Goal: Navigation & Orientation: Find specific page/section

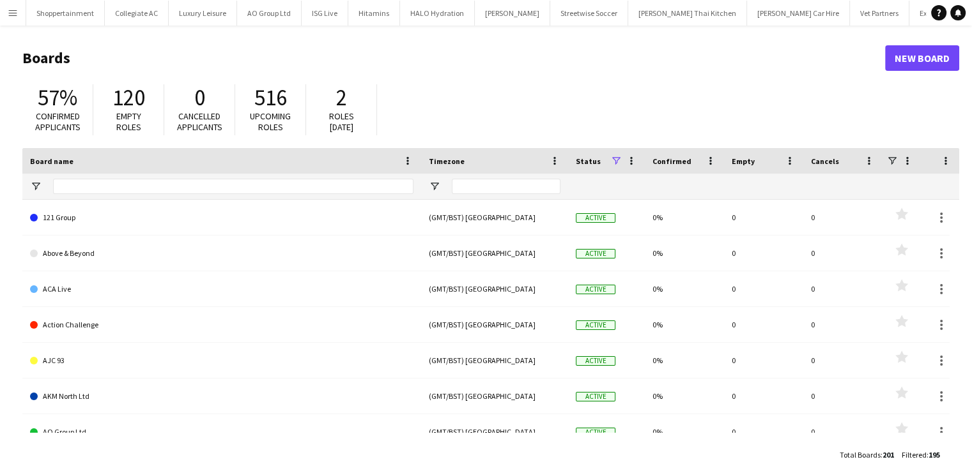
click at [12, 13] on app-icon "Menu" at bounding box center [13, 13] width 10 height 10
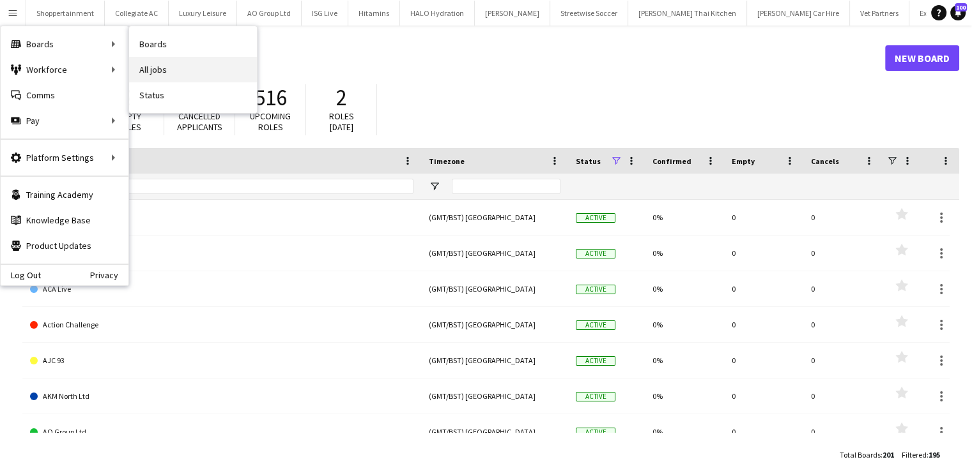
click at [153, 75] on link "All jobs" at bounding box center [193, 70] width 128 height 26
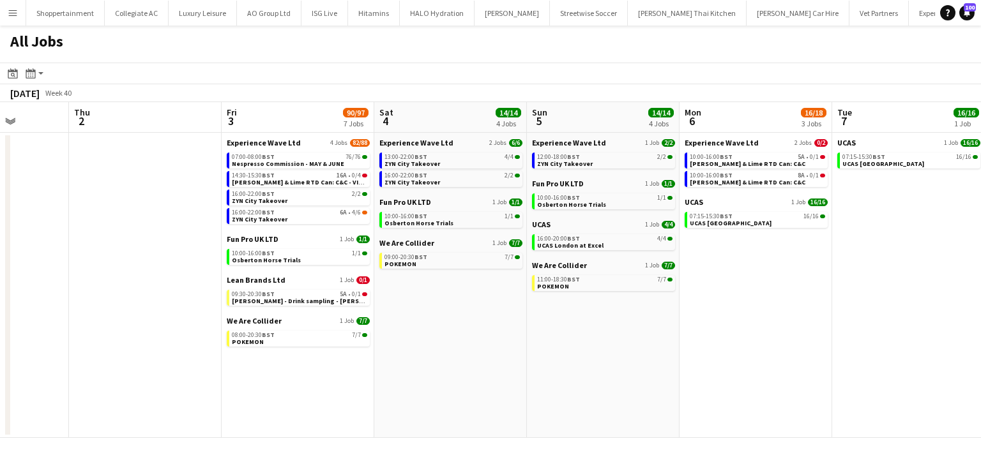
scroll to position [0, 459]
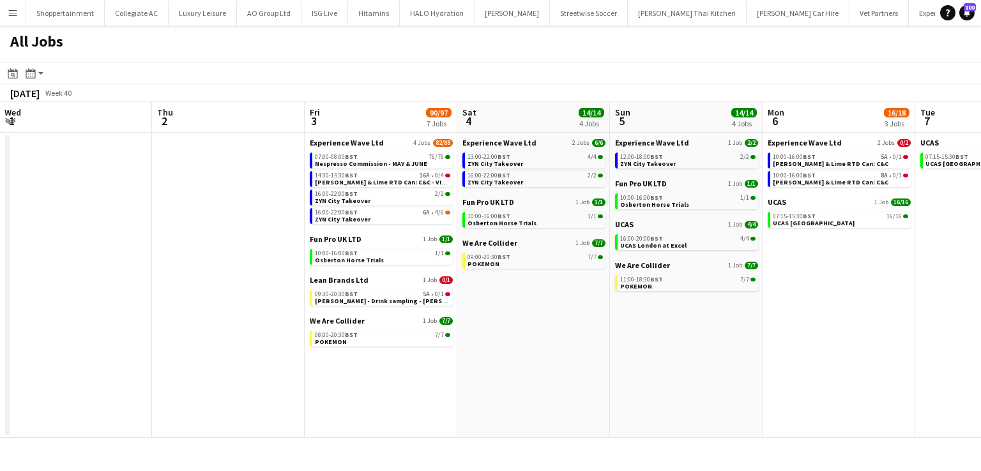
drag, startPoint x: 459, startPoint y: 313, endPoint x: 0, endPoint y: 129, distance: 494.2
click at [0, 129] on app-calendar-viewport "Sun 28 4/4 3 Jobs Mon 29 1/2 2 Jobs Tue 30 4/4 2 Jobs Wed 1 Thu 2 Fri 3 90/97 7…" at bounding box center [490, 270] width 981 height 336
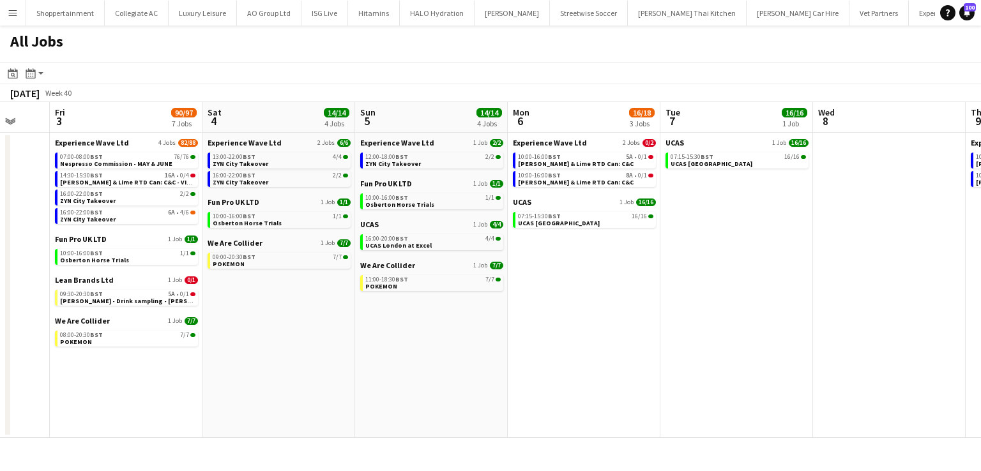
scroll to position [0, 388]
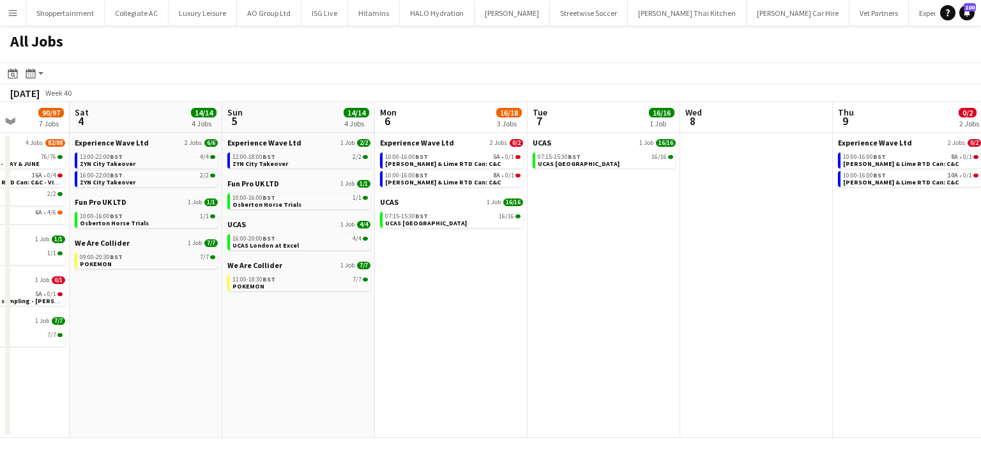
drag, startPoint x: 578, startPoint y: 314, endPoint x: 133, endPoint y: 261, distance: 447.9
click at [133, 261] on app-calendar-viewport "Wed 1 Thu 2 Fri 3 90/97 7 Jobs Sat 4 14/14 4 Jobs Sun 5 14/14 4 Jobs Mon 6 16/1…" at bounding box center [490, 270] width 981 height 336
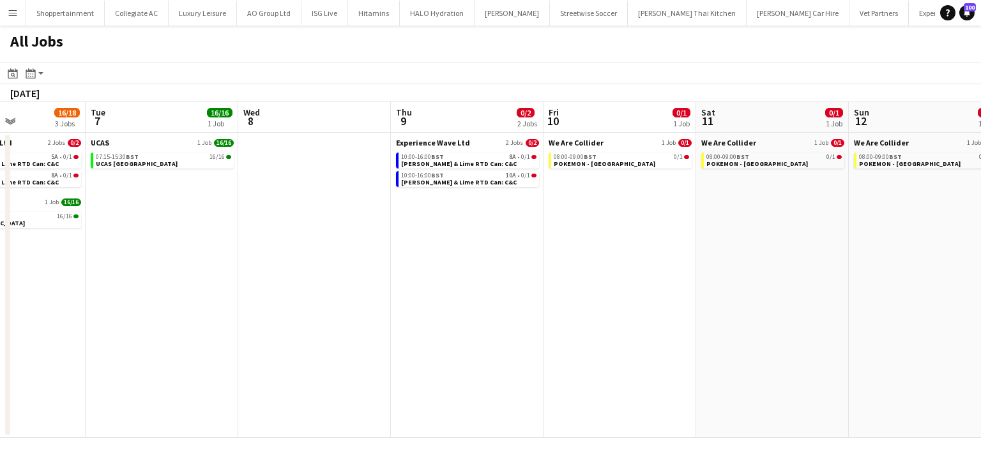
scroll to position [0, 535]
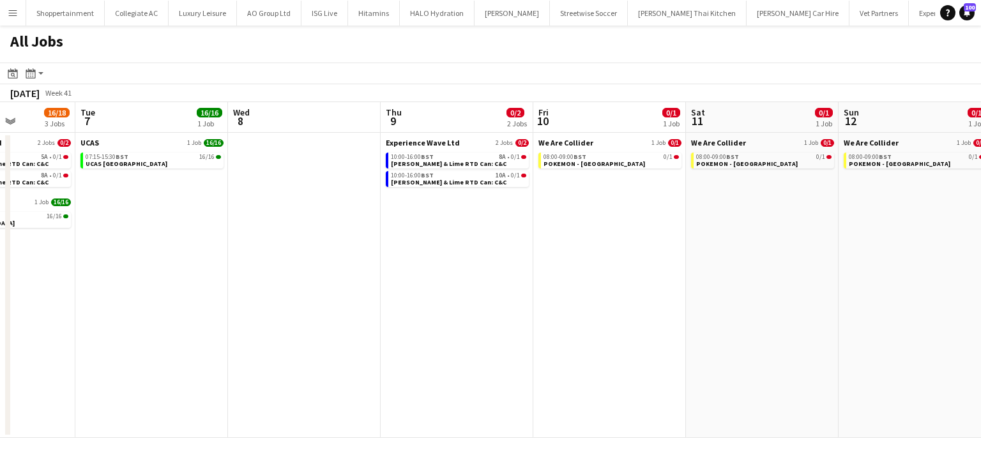
drag, startPoint x: 696, startPoint y: 353, endPoint x: 243, endPoint y: 256, distance: 462.6
click at [243, 256] on app-calendar-viewport "Fri 3 90/97 7 Jobs Sat 4 14/14 4 Jobs Sun 5 14/14 4 Jobs Mon 6 16/18 3 Jobs Tue…" at bounding box center [490, 270] width 981 height 336
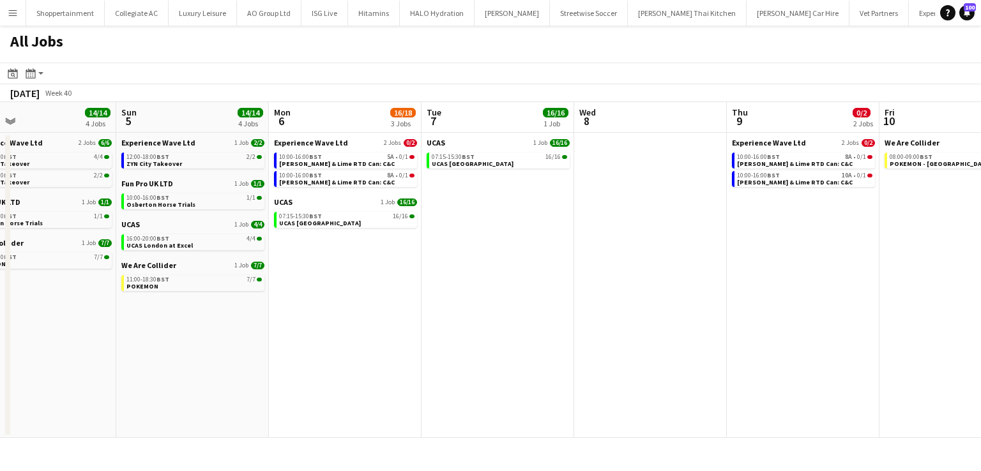
scroll to position [0, 321]
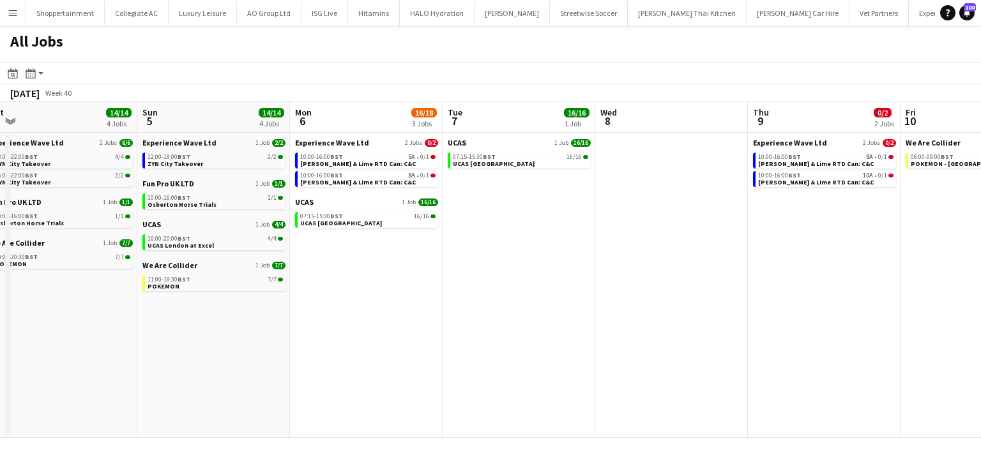
drag, startPoint x: 275, startPoint y: 291, endPoint x: 642, endPoint y: 384, distance: 378.8
click at [642, 384] on app-calendar-viewport "Thu 2 Fri 3 90/97 7 Jobs Sat 4 14/14 4 Jobs Sun 5 14/14 4 Jobs Mon 6 16/18 3 Jo…" at bounding box center [490, 270] width 981 height 336
click at [161, 282] on span "POKEMON" at bounding box center [164, 286] width 32 height 8
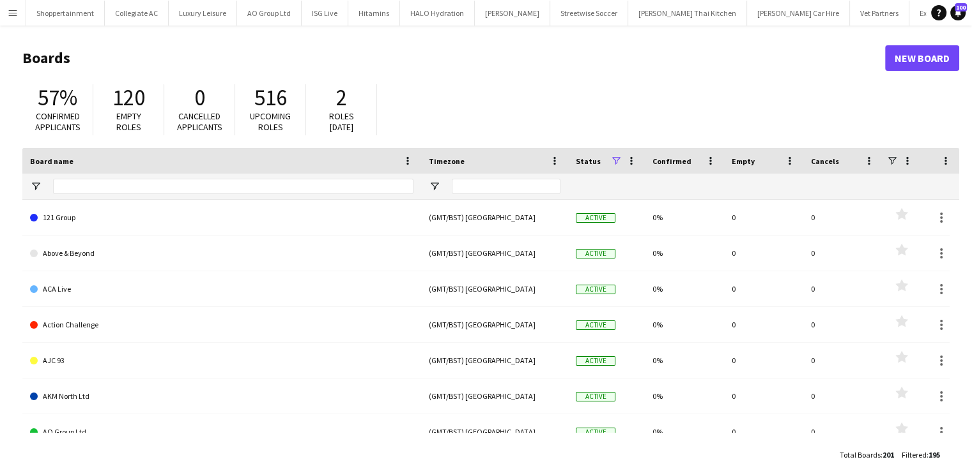
click at [13, 8] on app-icon "Menu" at bounding box center [13, 13] width 10 height 10
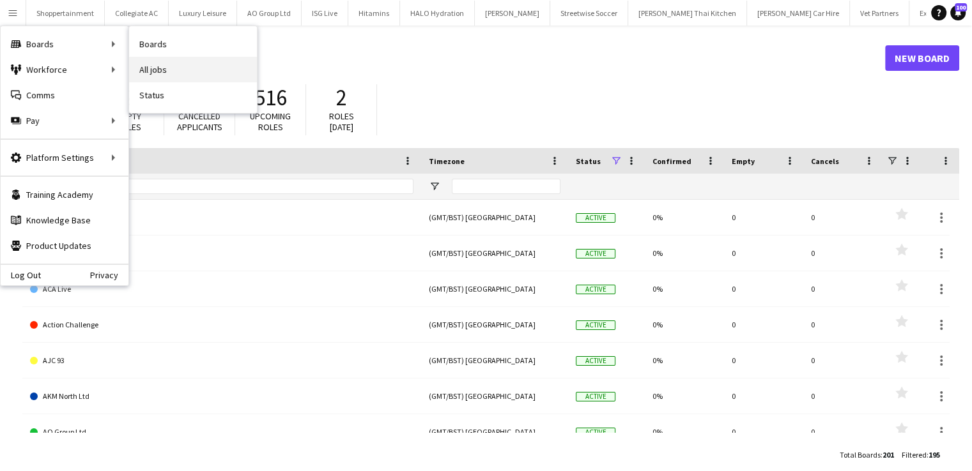
click at [142, 69] on link "All jobs" at bounding box center [193, 70] width 128 height 26
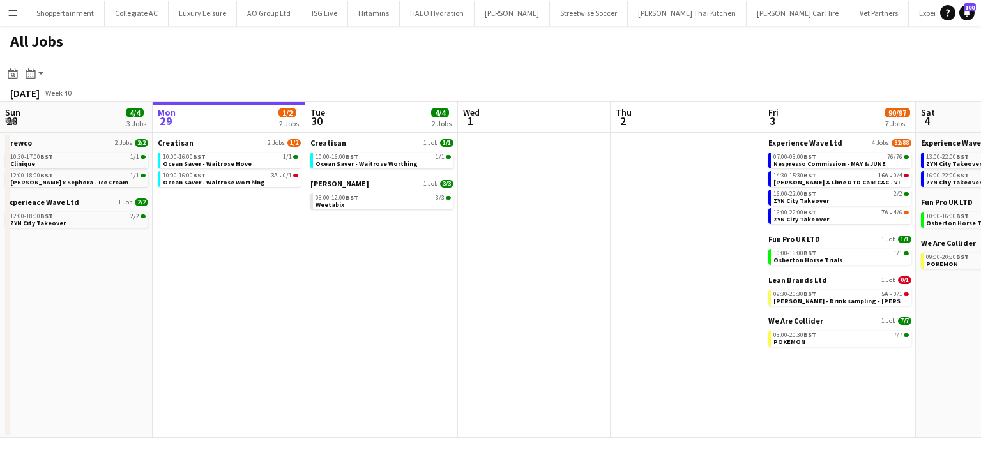
scroll to position [0, 546]
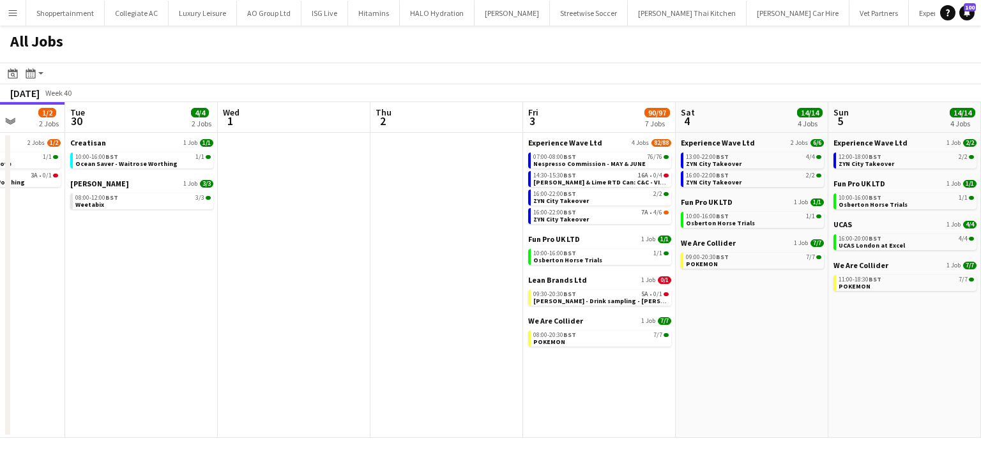
drag, startPoint x: 366, startPoint y: 277, endPoint x: 0, endPoint y: 189, distance: 376.5
click at [96, 234] on app-calendar-viewport "Fri 26 13/15 7 Jobs Sat 27 32/37 8 Jobs Sun 28 4/4 3 Jobs Mon 29 1/2 2 Jobs Tue…" at bounding box center [490, 270] width 981 height 336
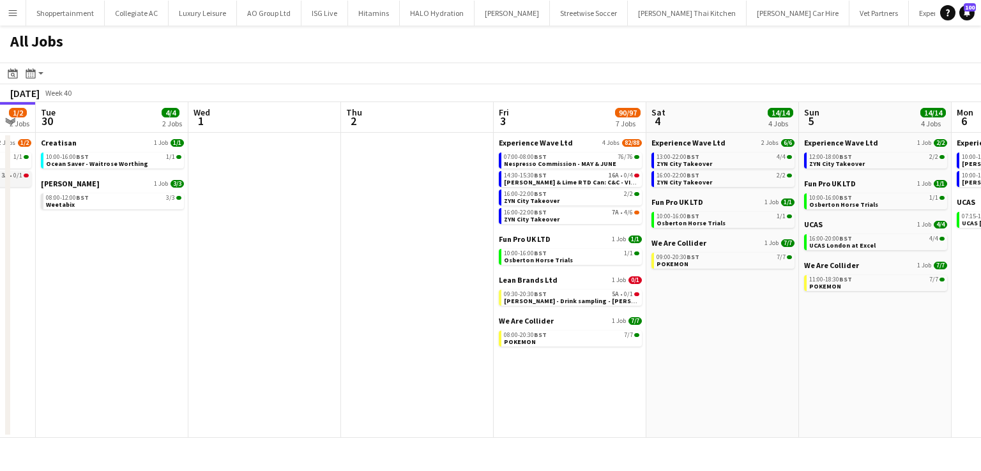
drag, startPoint x: 0, startPoint y: 189, endPoint x: 0, endPoint y: 176, distance: 13.4
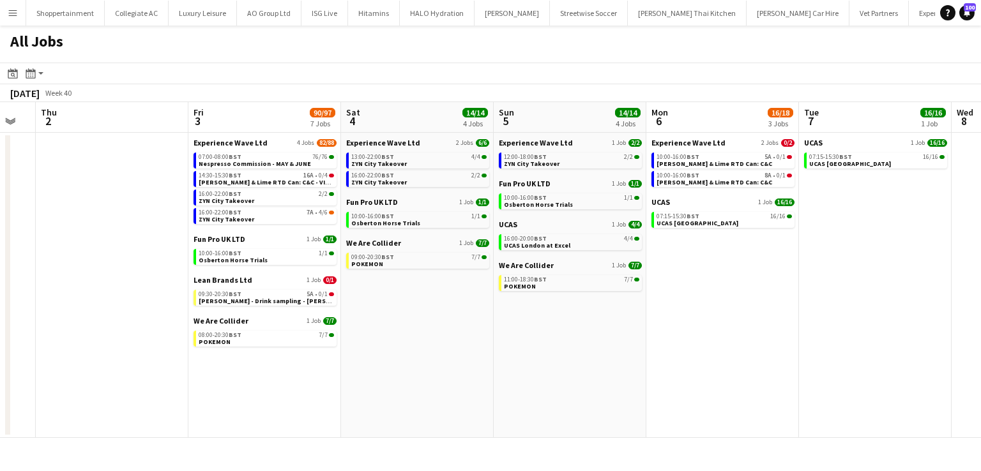
scroll to position [0, 536]
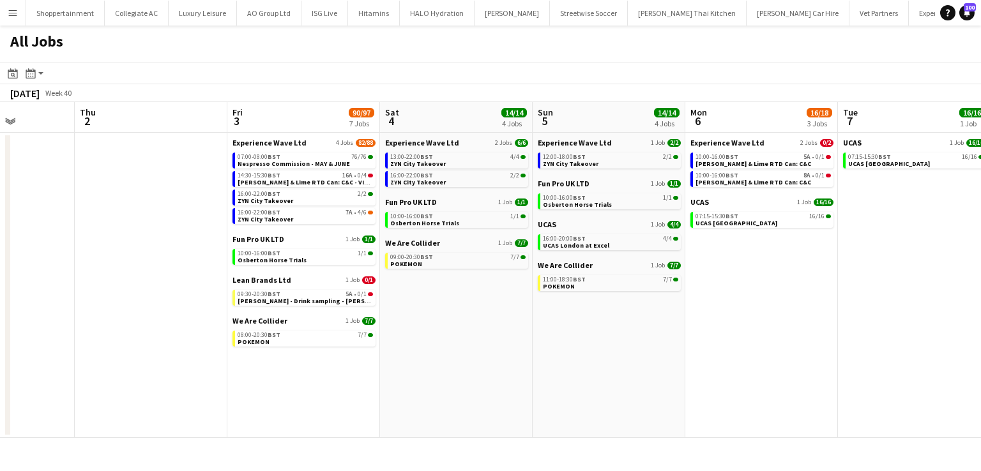
drag, startPoint x: 778, startPoint y: 346, endPoint x: 512, endPoint y: 321, distance: 266.9
click at [512, 321] on app-calendar-viewport "Sun 28 4/4 3 Jobs Mon 29 1/2 2 Jobs Tue 30 4/4 2 Jobs Wed 1 Thu 2 Fri 3 90/97 7…" at bounding box center [490, 270] width 981 height 336
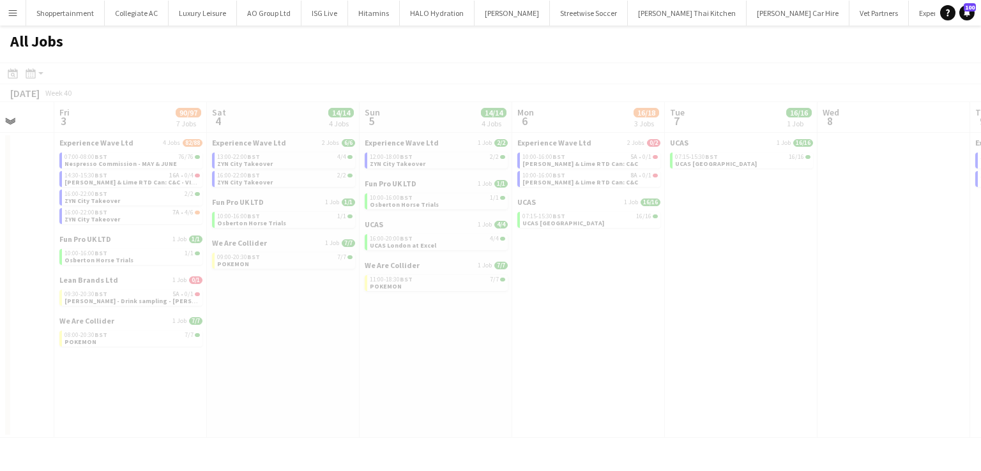
drag, startPoint x: 754, startPoint y: 337, endPoint x: 580, endPoint y: 292, distance: 179.4
click at [443, 259] on app-all-jobs "All Jobs Date picker [DATE] [DATE] [DATE] M [DATE] T [DATE] W [DATE] T [DATE] F…" at bounding box center [490, 232] width 981 height 413
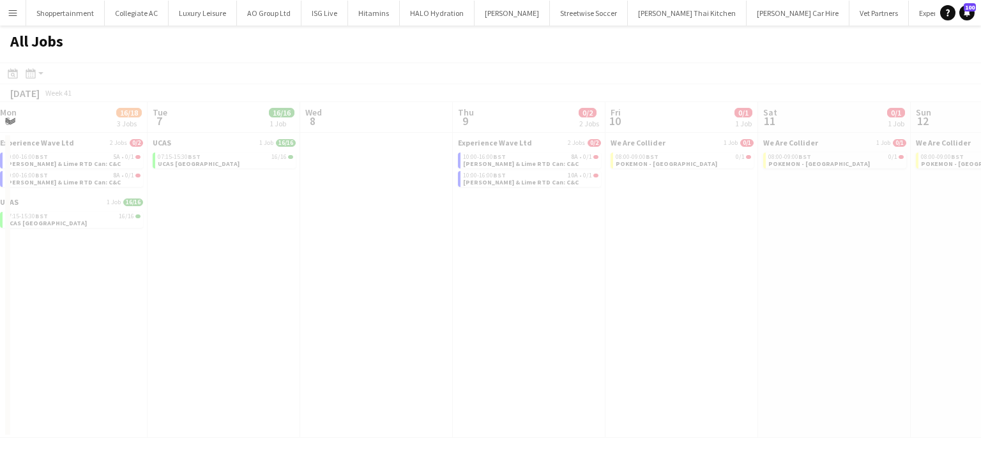
drag, startPoint x: 966, startPoint y: 381, endPoint x: 448, endPoint y: 333, distance: 520.3
click at [441, 333] on app-all-jobs "All Jobs Date picker [DATE] [DATE] [DATE] M [DATE] T [DATE] W [DATE] T [DATE] F…" at bounding box center [490, 232] width 981 height 413
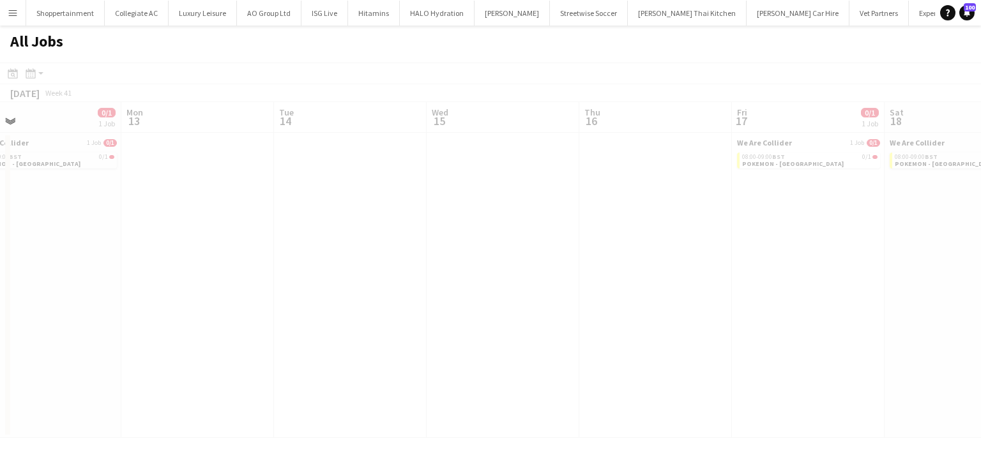
drag, startPoint x: 887, startPoint y: 389, endPoint x: 250, endPoint y: 277, distance: 646.8
click at [250, 277] on app-all-jobs "All Jobs Date picker [DATE] [DATE] [DATE] M [DATE] T [DATE] W [DATE] T [DATE] F…" at bounding box center [490, 232] width 981 height 413
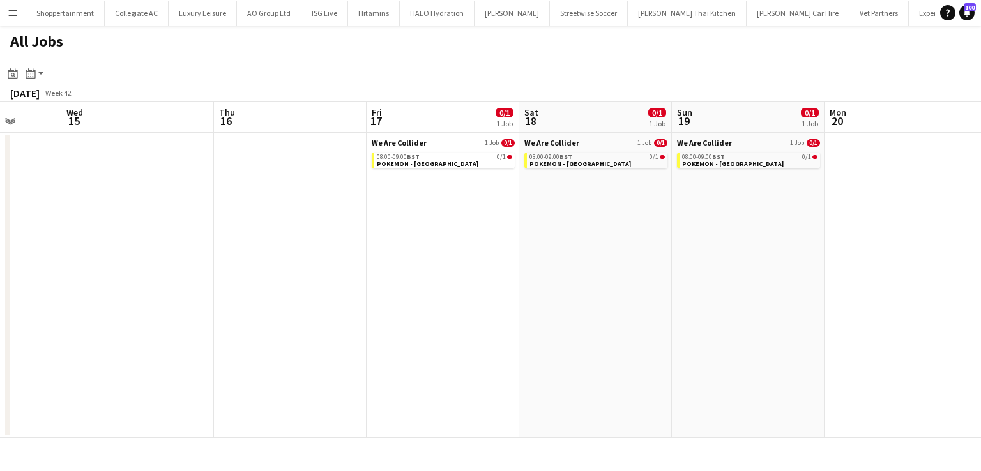
drag, startPoint x: 755, startPoint y: 319, endPoint x: 210, endPoint y: 245, distance: 550.6
click at [210, 245] on app-calendar-viewport "Sat 11 0/1 1 Job Sun 12 0/1 1 Job Mon 13 Tue 14 Wed 15 Thu 16 Fri 17 0/1 1 Job …" at bounding box center [490, 270] width 981 height 336
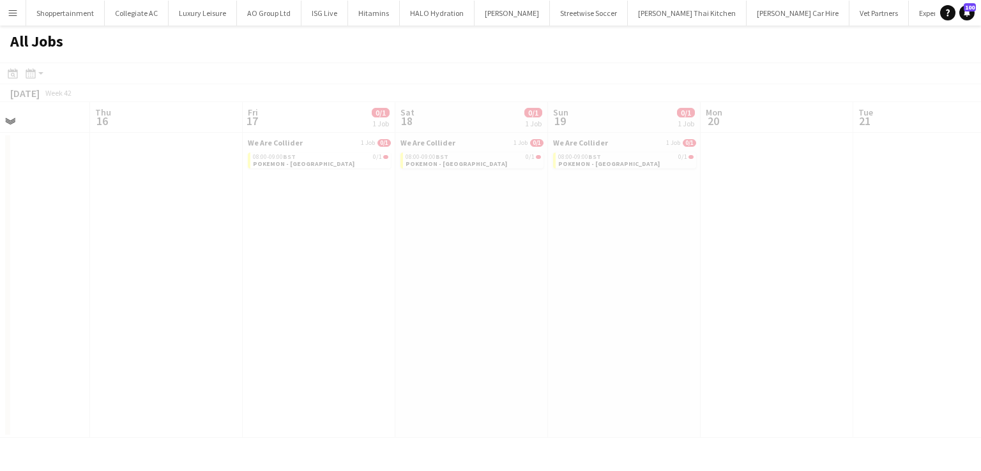
drag, startPoint x: 684, startPoint y: 325, endPoint x: 157, endPoint y: 213, distance: 538.9
click at [157, 213] on app-all-jobs "All Jobs Date picker [DATE] [DATE] [DATE] M [DATE] T [DATE] W [DATE] T [DATE] F…" at bounding box center [490, 232] width 981 height 413
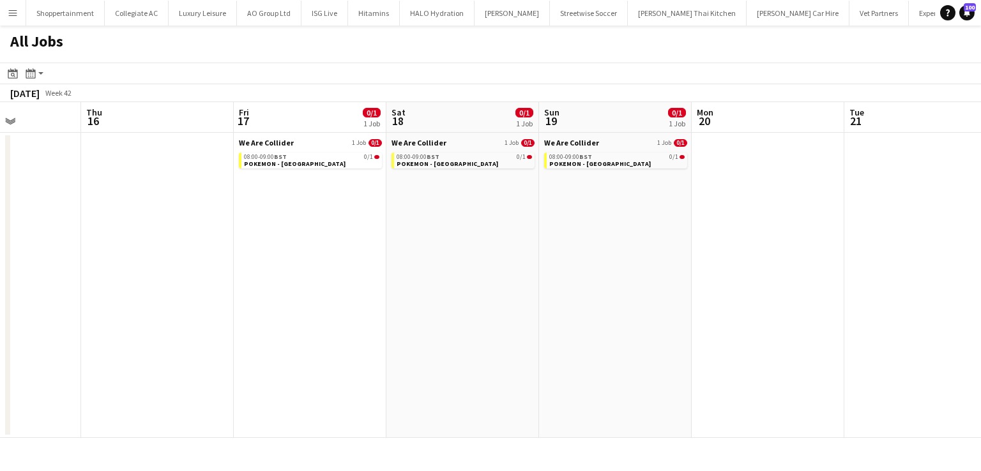
click at [153, 211] on app-all-jobs "All Jobs Date picker [DATE] [DATE] [DATE] M [DATE] T [DATE] W [DATE] T [DATE] F…" at bounding box center [490, 232] width 981 height 413
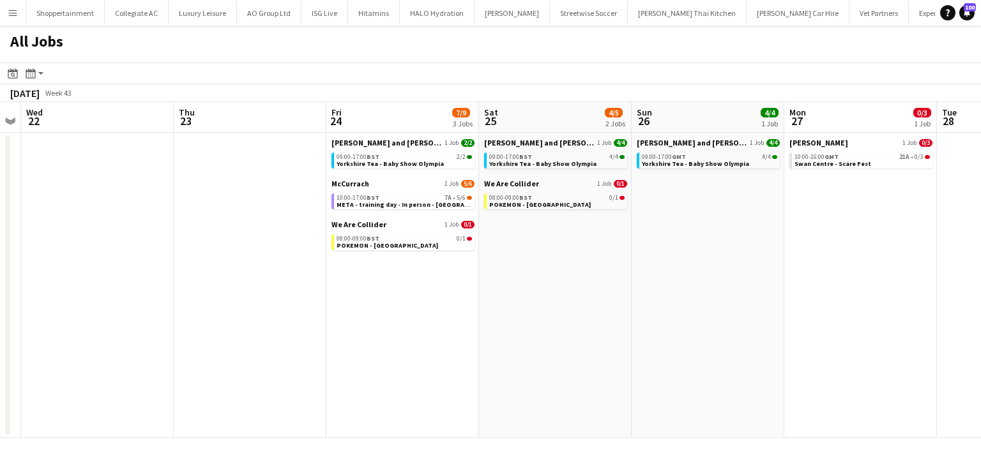
click at [113, 211] on app-all-jobs "All Jobs Date picker [DATE] [DATE] [DATE] M [DATE] T [DATE] W [DATE] T [DATE] F…" at bounding box center [490, 232] width 981 height 413
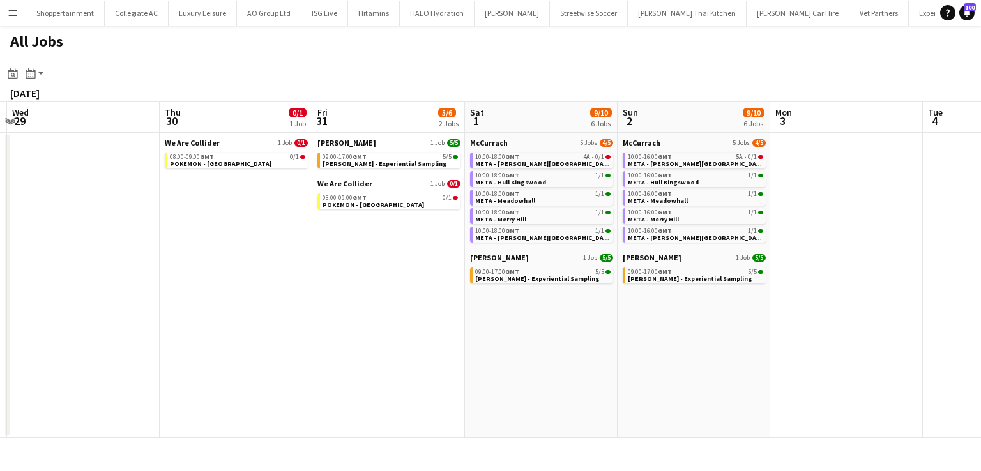
click at [82, 168] on app-all-jobs "All Jobs Date picker [DATE] [DATE] [DATE] M [DATE] T [DATE] W [DATE] T [DATE] F…" at bounding box center [490, 232] width 981 height 413
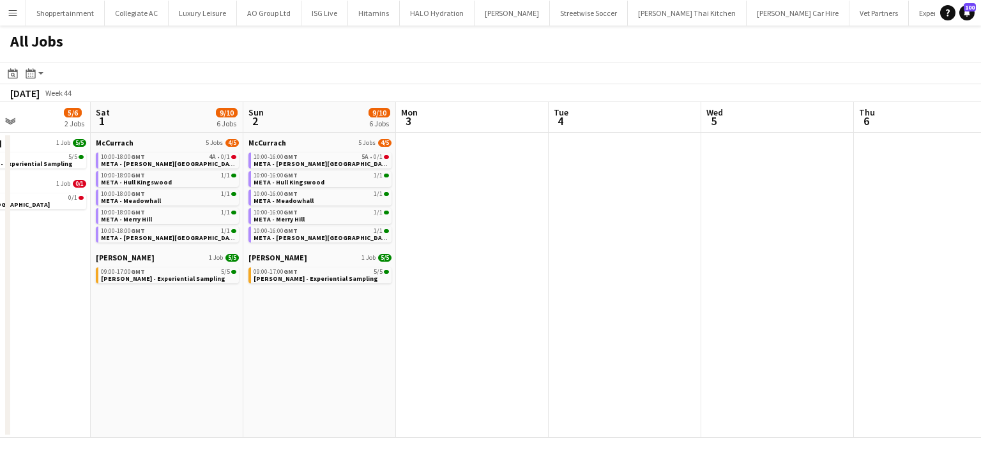
scroll to position [0, 521]
drag, startPoint x: 717, startPoint y: 336, endPoint x: 342, endPoint y: 338, distance: 374.4
click at [342, 338] on app-calendar-viewport "Tue 28 Wed 29 Thu 30 0/1 1 Job Fri 31 5/6 2 Jobs Sat 1 9/10 6 Jobs Sun 2 9/10 6…" at bounding box center [490, 270] width 981 height 336
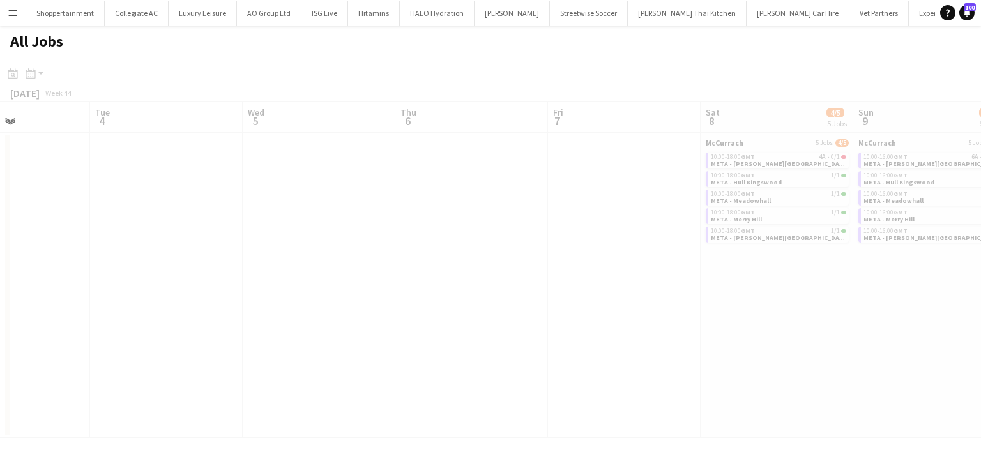
scroll to position [0, 309]
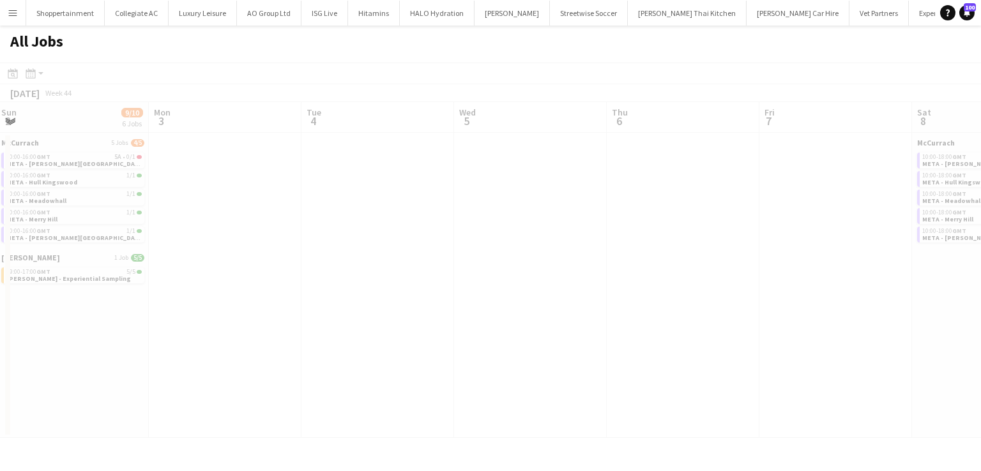
drag, startPoint x: 397, startPoint y: 307, endPoint x: 176, endPoint y: 295, distance: 221.3
click at [176, 295] on app-calendar-viewport "Fri 31 5/6 2 Jobs Sat 1 9/10 6 Jobs Sun 2 9/10 6 Jobs Mon 3 Tue 4 Wed 5 Thu 6 F…" at bounding box center [490, 270] width 981 height 336
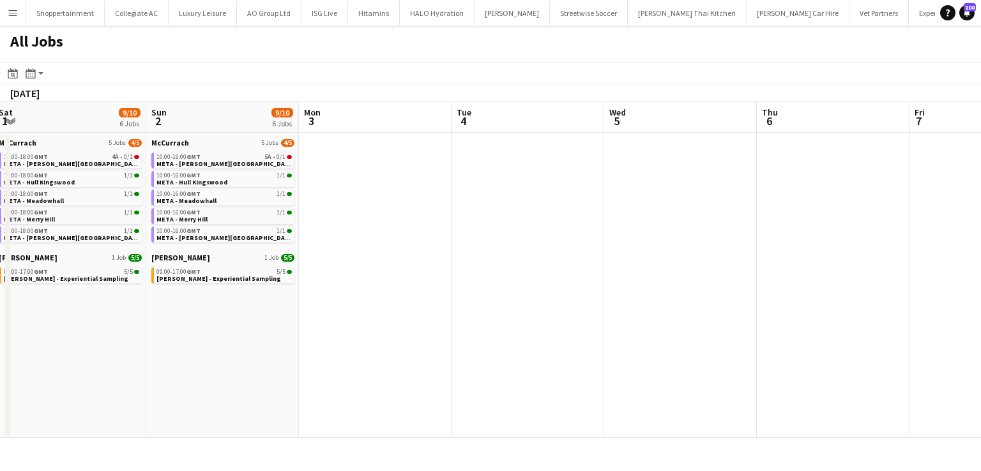
scroll to position [0, 323]
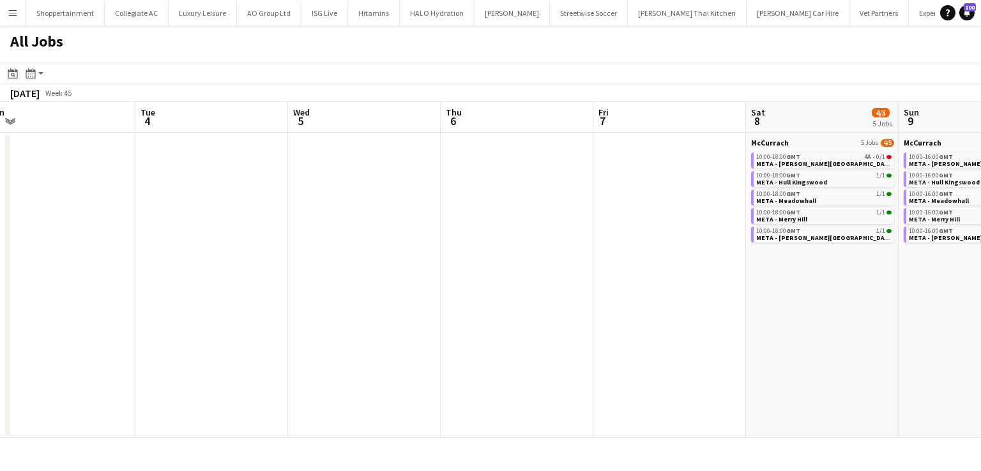
drag, startPoint x: 166, startPoint y: 300, endPoint x: 0, endPoint y: 235, distance: 178.2
click at [0, 235] on app-calendar-viewport "Sat 1 9/10 6 Jobs Sun 2 9/10 6 Jobs Mon 3 Tue 4 Wed 5 Thu 6 Fri 7 Sat 8 4/5 5 J…" at bounding box center [490, 270] width 981 height 336
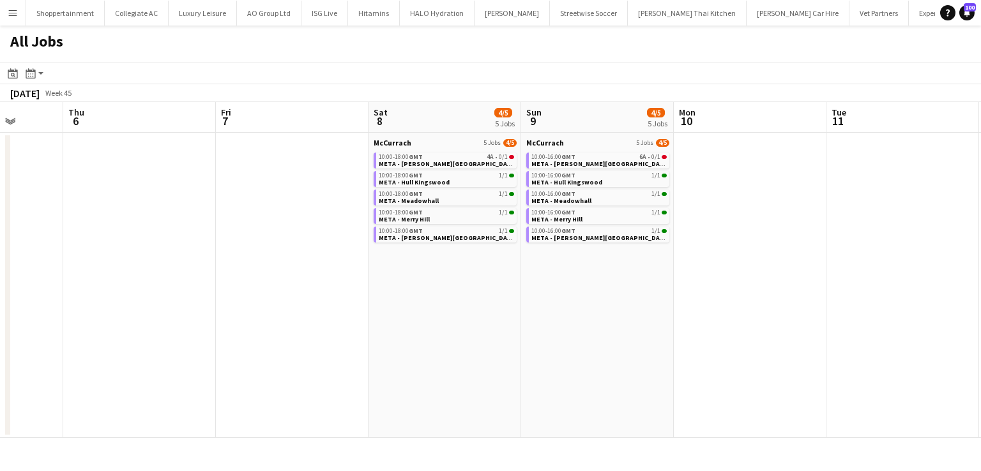
drag, startPoint x: 745, startPoint y: 373, endPoint x: 480, endPoint y: 355, distance: 265.1
click at [480, 355] on app-calendar-viewport "Mon 3 Tue 4 Wed 5 Thu 6 Fri 7 Sat 8 4/5 5 Jobs Sun 9 4/5 5 Jobs Mon 10 Tue 11 W…" at bounding box center [490, 270] width 981 height 336
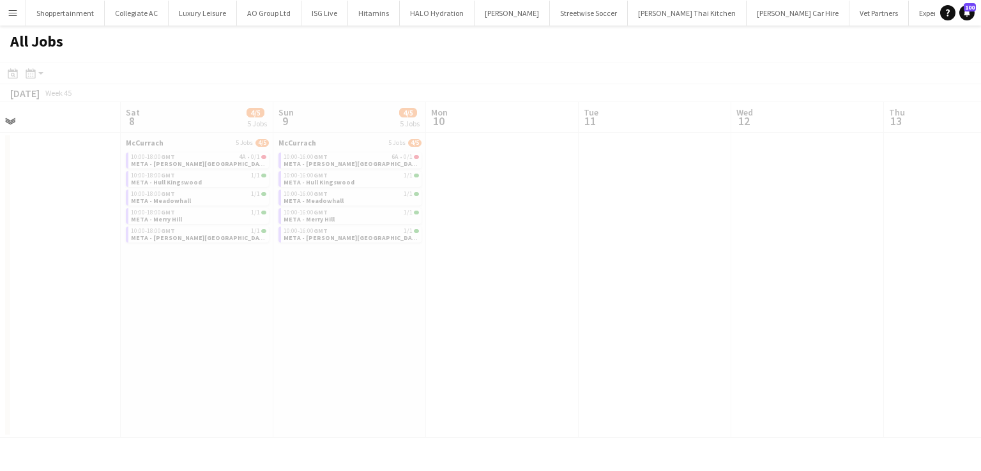
drag, startPoint x: 733, startPoint y: 339, endPoint x: 486, endPoint y: 328, distance: 247.5
click at [408, 318] on app-all-jobs "All Jobs Date picker [DATE] [DATE] [DATE] M [DATE] T [DATE] W [DATE] T [DATE] F…" at bounding box center [490, 232] width 981 height 413
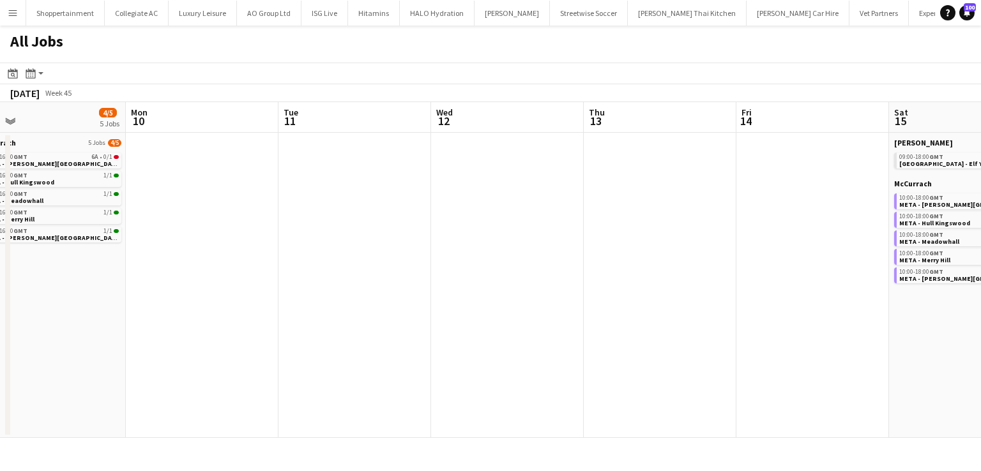
click at [305, 317] on app-calendar-viewport "Thu 6 Fri 7 Sat 8 4/5 5 Jobs Sun 9 4/5 5 Jobs Mon 10 Tue 11 Wed 12 Thu 13 Fri 1…" at bounding box center [490, 270] width 981 height 336
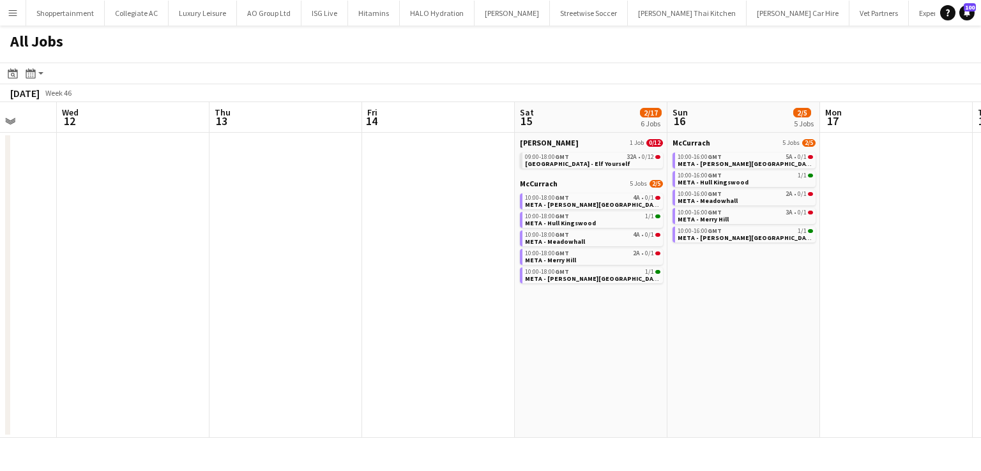
drag, startPoint x: 677, startPoint y: 318, endPoint x: 303, endPoint y: 312, distance: 374.4
click at [303, 312] on app-calendar-viewport "Sat 8 4/5 5 Jobs Sun 9 4/5 5 Jobs Mon 10 Tue 11 Wed 12 Thu 13 Fri 14 Sat 15 2/1…" at bounding box center [490, 270] width 981 height 336
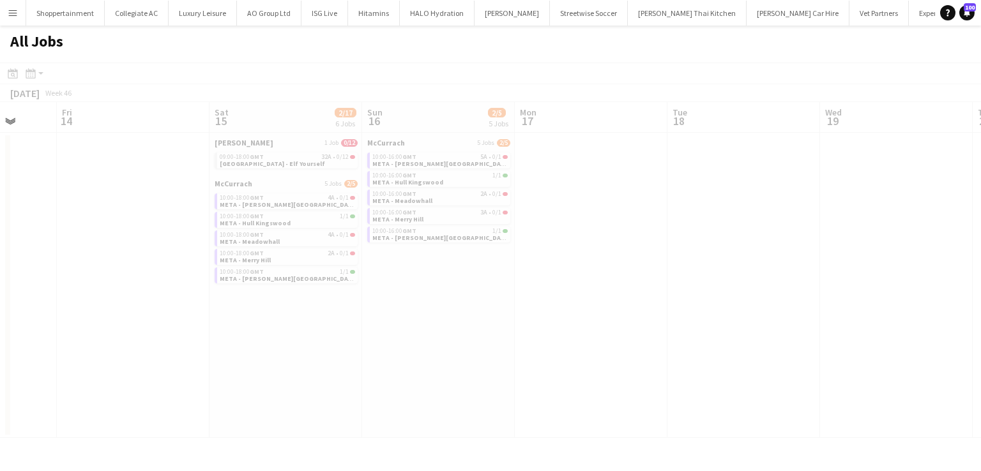
scroll to position [0, 417]
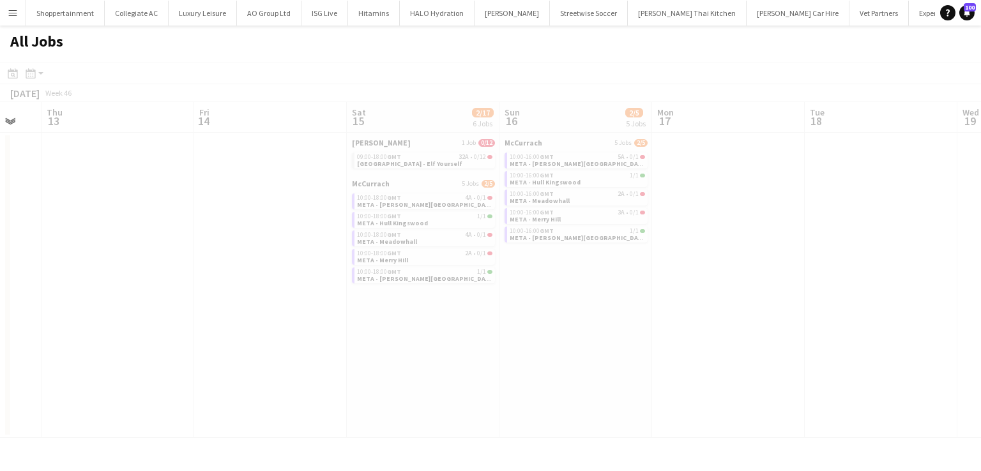
drag, startPoint x: 587, startPoint y: 397, endPoint x: 204, endPoint y: 360, distance: 384.5
click at [204, 360] on app-all-jobs "All Jobs Date picker [DATE] [DATE] [DATE] M [DATE] T [DATE] W [DATE] T [DATE] F…" at bounding box center [490, 232] width 981 height 413
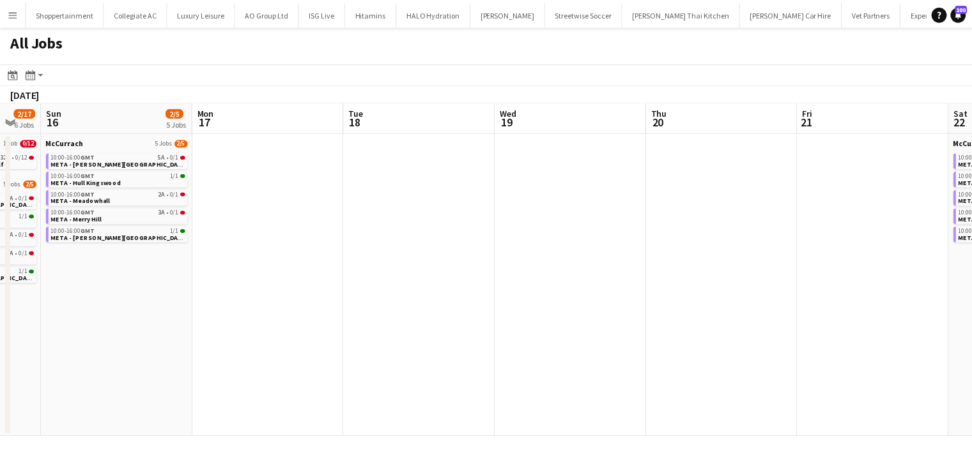
scroll to position [0, 327]
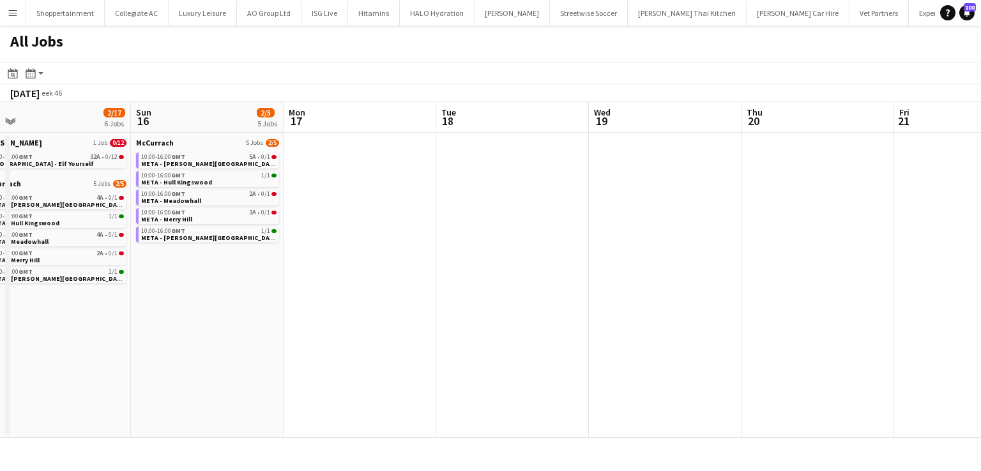
click at [175, 357] on app-all-jobs "All Jobs Date picker [DATE] [DATE] [DATE] M [DATE] T [DATE] W [DATE] T [DATE] F…" at bounding box center [490, 232] width 981 height 413
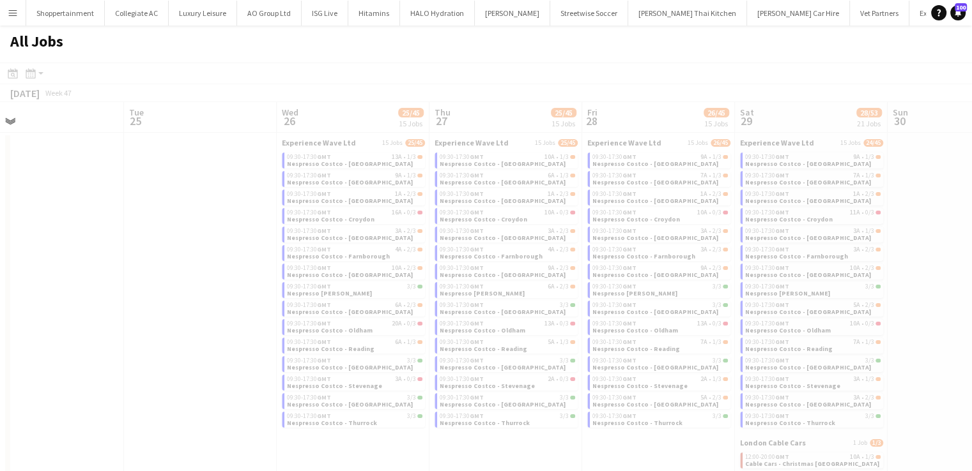
drag, startPoint x: 758, startPoint y: 373, endPoint x: 320, endPoint y: 337, distance: 439.1
click at [320, 337] on app-all-jobs "All Jobs Date picker [DATE] [DATE] [DATE] M [DATE] T [DATE] W [DATE] T [DATE] F…" at bounding box center [486, 314] width 972 height 576
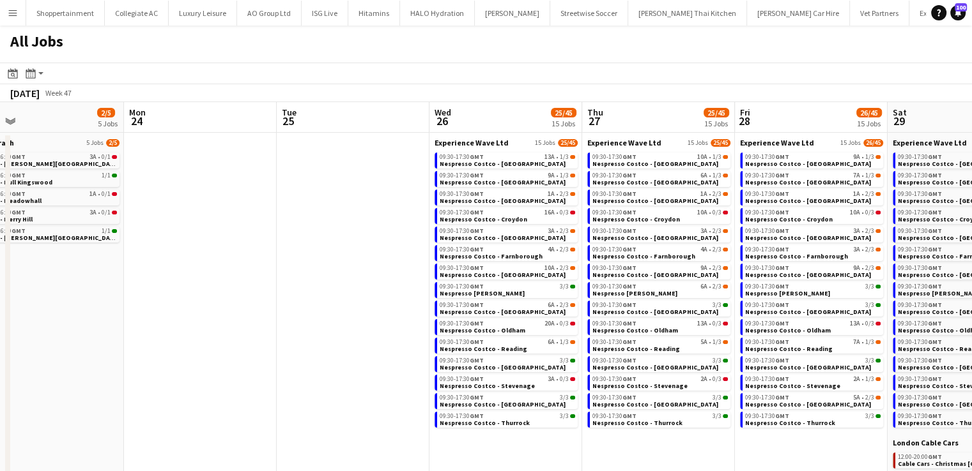
scroll to position [0, 429]
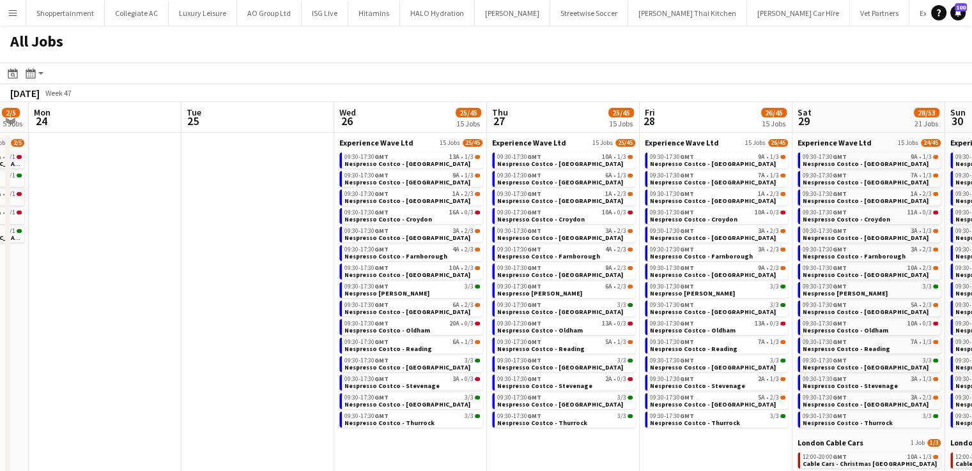
drag, startPoint x: 520, startPoint y: 358, endPoint x: 119, endPoint y: 259, distance: 412.8
click at [119, 259] on app-calendar-viewport "Fri 21 Sat 22 2/5 5 Jobs Sun 23 2/5 5 Jobs Mon 24 Tue 25 Wed 26 25/45 15 Jobs T…" at bounding box center [486, 352] width 972 height 500
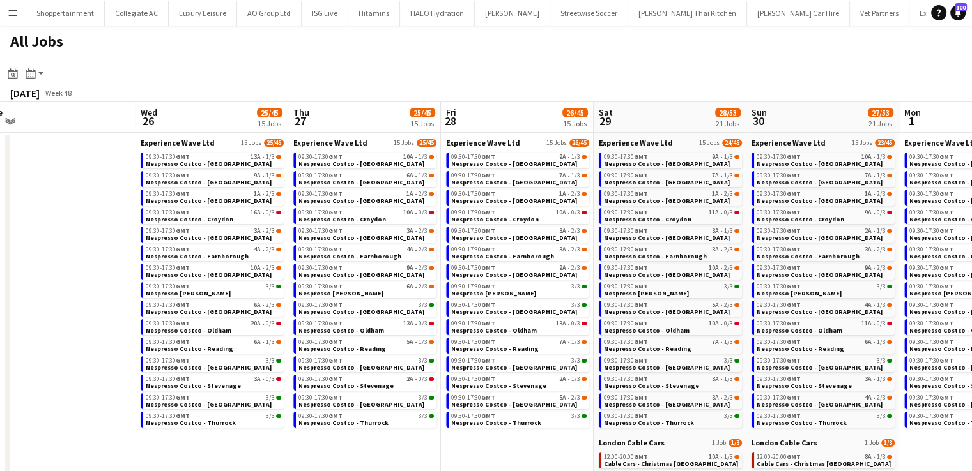
scroll to position [0, 516]
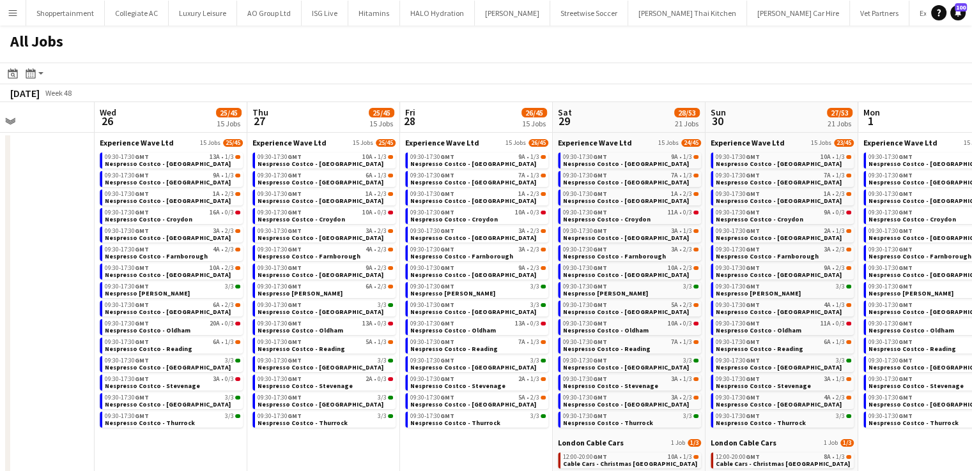
drag, startPoint x: 240, startPoint y: 250, endPoint x: 0, endPoint y: 186, distance: 248.6
click at [0, 186] on app-calendar-viewport "Sat 22 2/5 5 Jobs Sun 23 2/5 5 Jobs Mon 24 Tue 25 Wed 26 25/45 15 Jobs Thu 27 2…" at bounding box center [486, 352] width 972 height 500
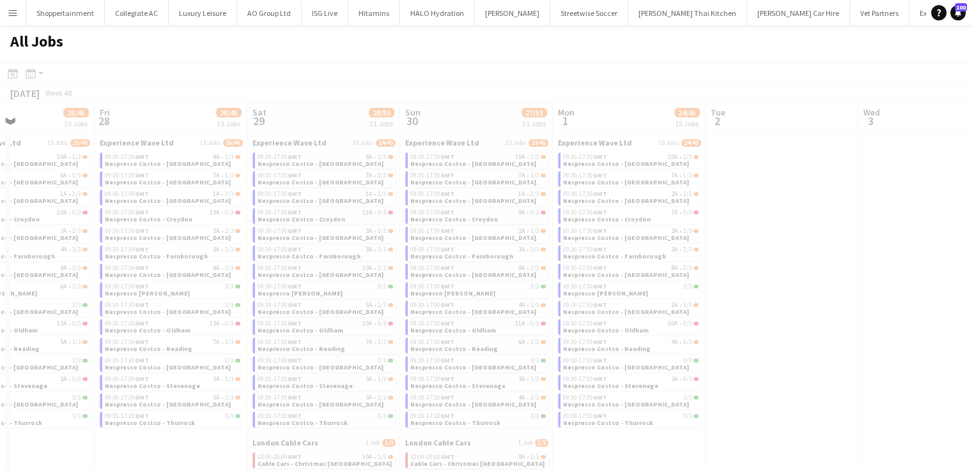
scroll to position [0, 373]
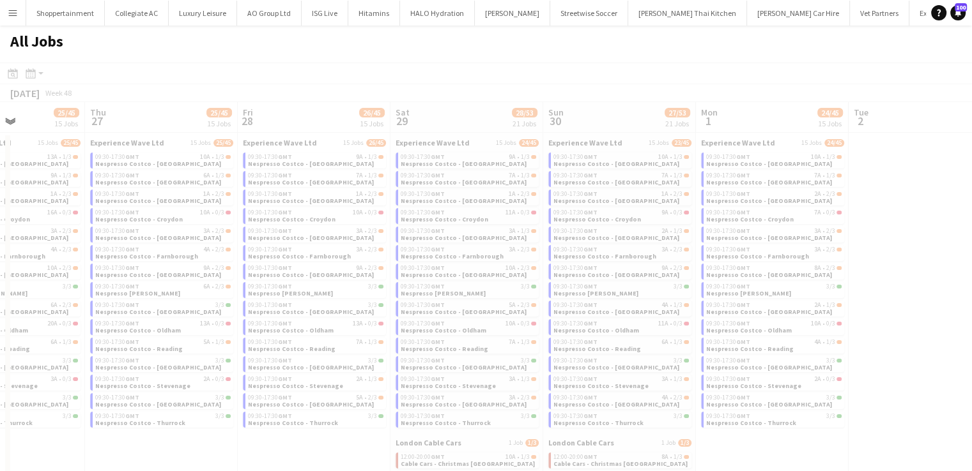
drag, startPoint x: 940, startPoint y: 442, endPoint x: 709, endPoint y: 409, distance: 233.5
click at [709, 409] on app-calendar-viewport "Mon 24 Tue 25 Wed 26 25/45 15 Jobs Thu 27 25/45 15 Jobs Fri 28 26/45 15 Jobs Sa…" at bounding box center [486, 352] width 972 height 500
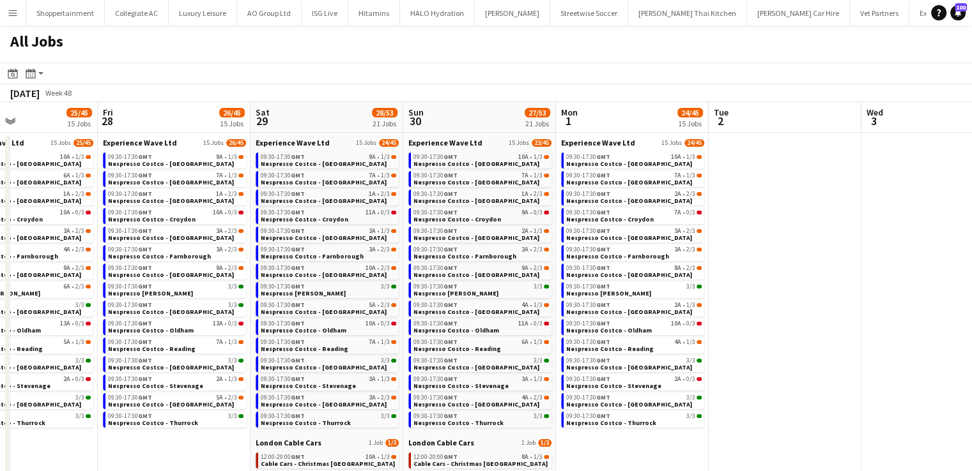
scroll to position [0, 404]
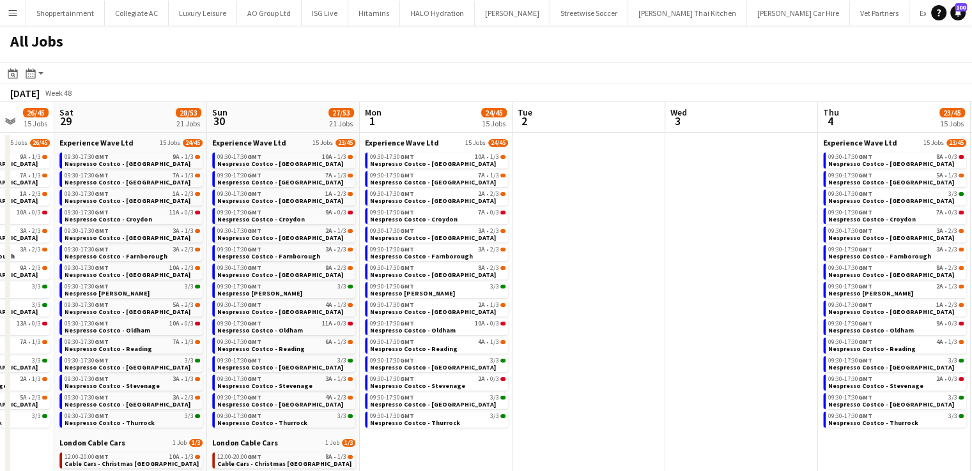
drag, startPoint x: 807, startPoint y: 440, endPoint x: 471, endPoint y: 423, distance: 337.1
click at [471, 423] on app-calendar-viewport "Wed 26 25/45 15 Jobs Thu 27 25/45 15 Jobs Fri 28 26/45 15 Jobs Sat 29 28/53 21 …" at bounding box center [486, 352] width 972 height 500
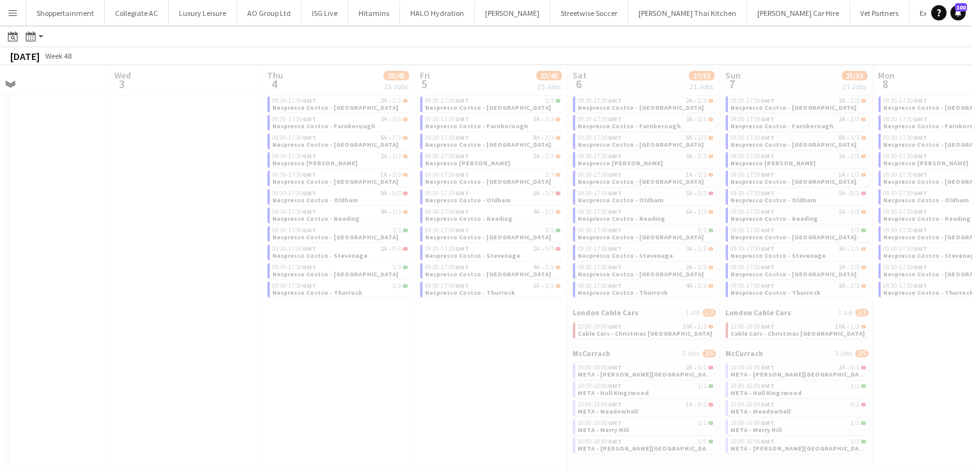
scroll to position [0, 365]
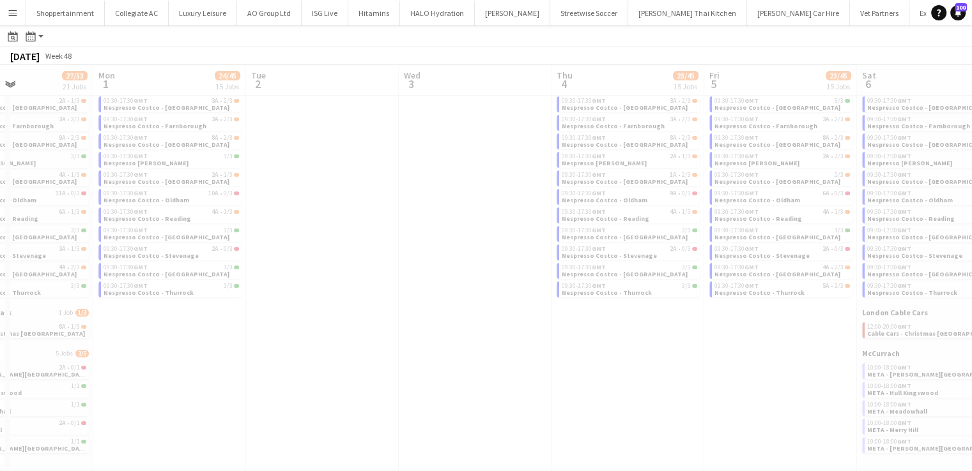
drag, startPoint x: 632, startPoint y: 374, endPoint x: 365, endPoint y: 371, distance: 266.4
click at [365, 371] on app-all-jobs "All Jobs Date picker [DATE] [DATE] [DATE] M [DATE] T [DATE] W [DATE] T [DATE] F…" at bounding box center [486, 184] width 972 height 575
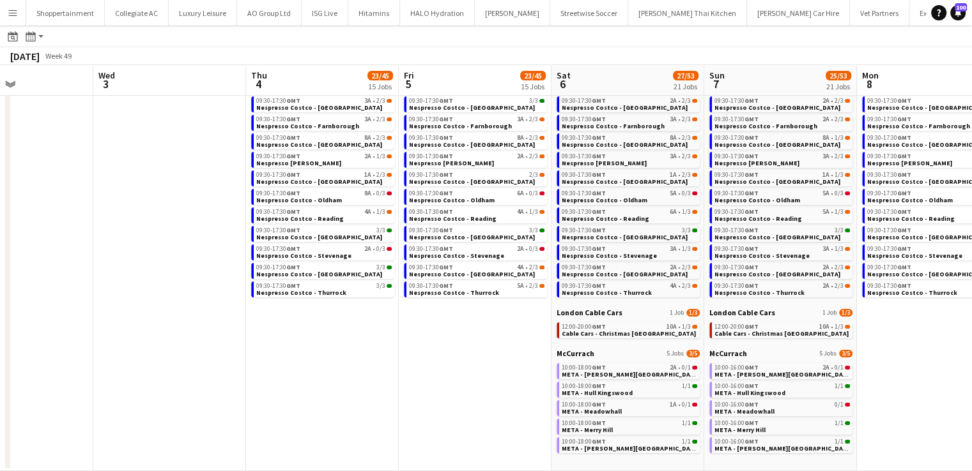
scroll to position [0, 383]
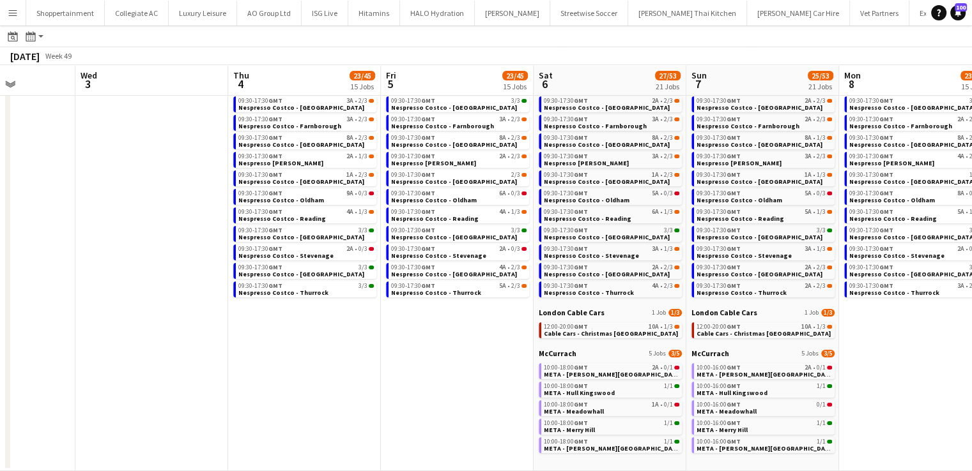
drag, startPoint x: 657, startPoint y: 417, endPoint x: 333, endPoint y: 376, distance: 325.8
click at [333, 376] on app-calendar-viewport "Sun 30 27/53 21 Jobs Mon 1 24/45 15 Jobs Tue 2 Wed 3 Thu 4 23/45 15 Jobs Fri 5 …" at bounding box center [486, 203] width 972 height 538
